Goal: Check status: Check status

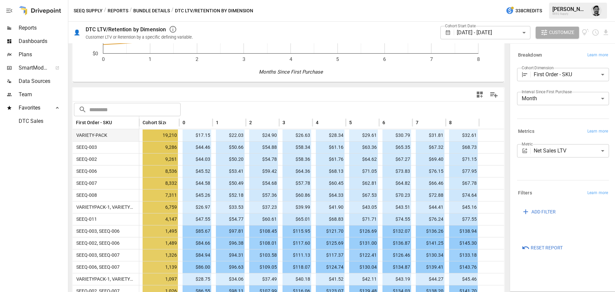
scroll to position [100, 0]
click at [486, 0] on body "Reports Dashboards Plans SmartModel ™ Data Sources Team Favorites DTC Sales SEE…" at bounding box center [307, 0] width 615 height 0
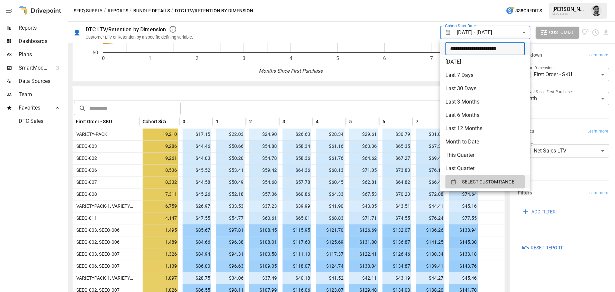
click at [462, 51] on input "**********" at bounding box center [482, 48] width 75 height 13
type input "**********"
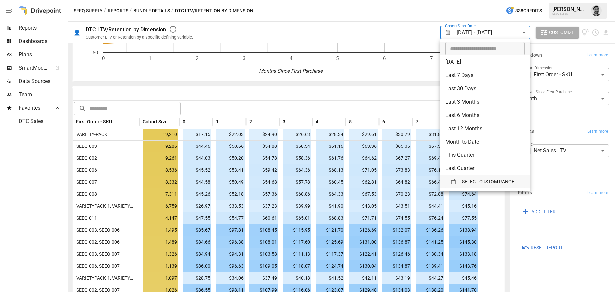
click at [453, 182] on icon "button" at bounding box center [453, 182] width 6 height 6
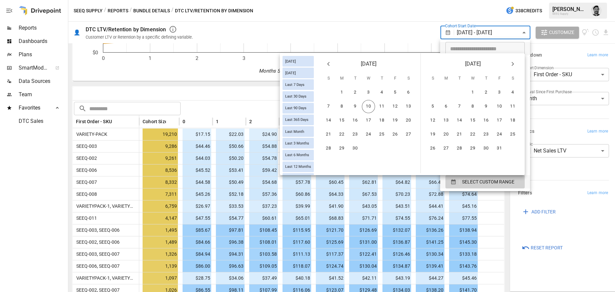
click at [327, 64] on icon "Previous month" at bounding box center [328, 64] width 8 height 8
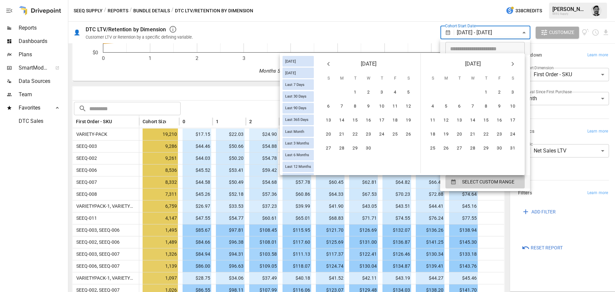
click at [327, 64] on icon "Previous month" at bounding box center [328, 64] width 8 height 8
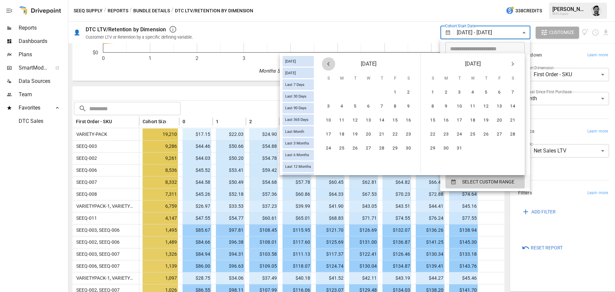
click at [327, 64] on icon "Previous month" at bounding box center [328, 64] width 8 height 8
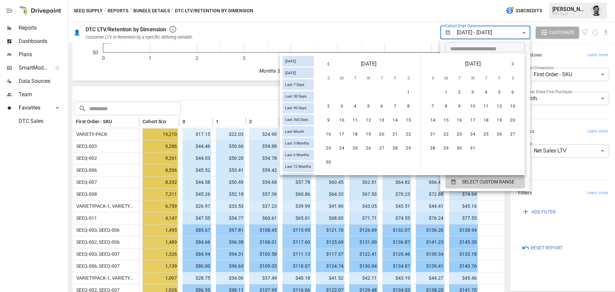
click at [327, 64] on icon "Previous month" at bounding box center [328, 64] width 8 height 8
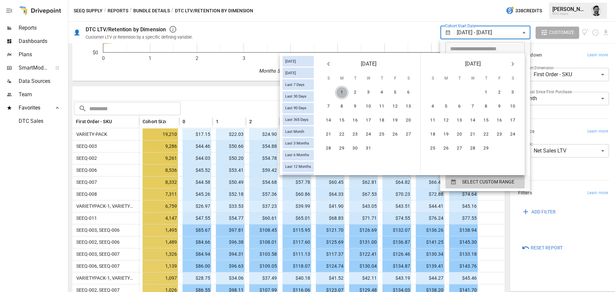
click at [342, 93] on button "1" at bounding box center [341, 92] width 13 height 13
click at [510, 64] on icon "Next month" at bounding box center [512, 64] width 8 height 8
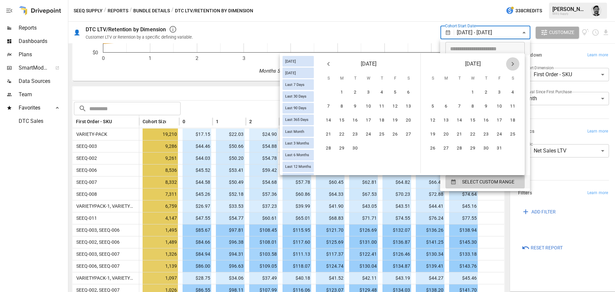
click at [510, 64] on icon "Next month" at bounding box center [512, 64] width 8 height 8
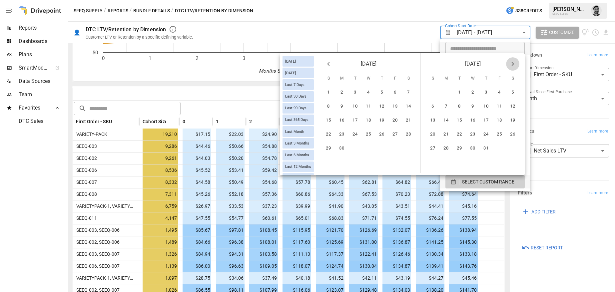
click at [510, 64] on icon "Next month" at bounding box center [512, 64] width 8 height 8
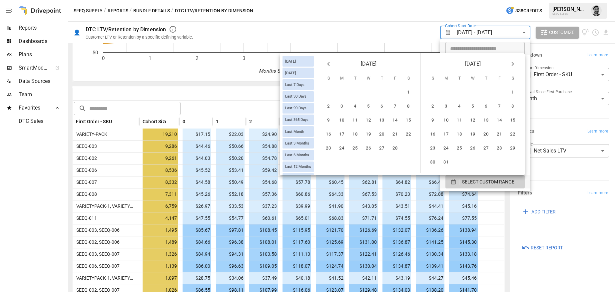
click at [510, 64] on icon "Next month" at bounding box center [512, 64] width 8 height 8
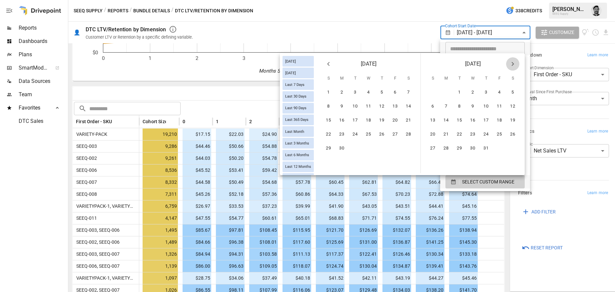
click at [510, 64] on icon "Next month" at bounding box center [512, 64] width 8 height 8
click at [434, 160] on button "31" at bounding box center [432, 162] width 13 height 13
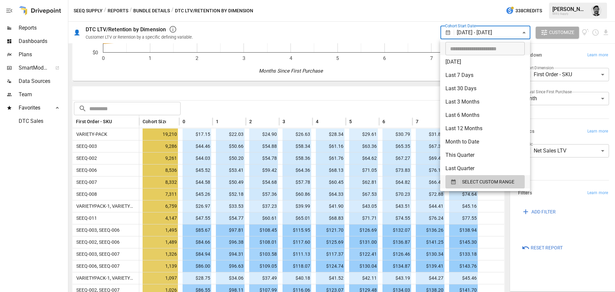
click at [404, 25] on div at bounding box center [307, 146] width 615 height 292
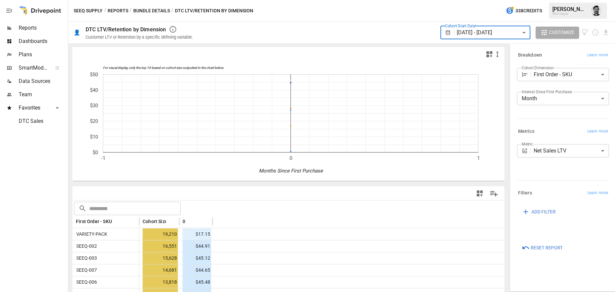
click at [471, 0] on body "Reports Dashboards Plans SmartModel ™ Data Sources Team Favorites DTC Sales SEE…" at bounding box center [307, 0] width 615 height 0
